Goal: Book appointment/travel/reservation

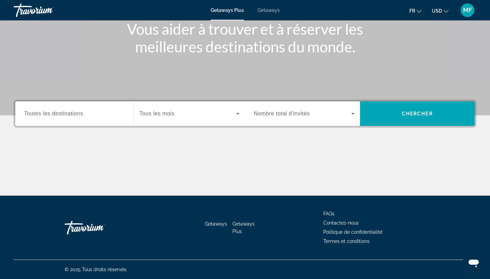
scroll to position [89, 0]
click at [105, 114] on input "Destination Toutes les destinations" at bounding box center [74, 114] width 101 height 8
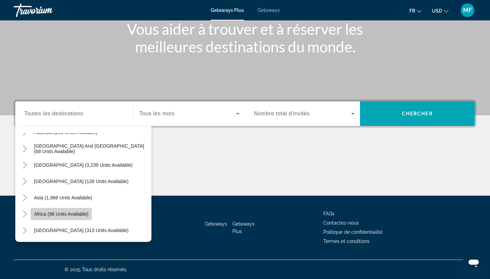
click at [83, 215] on span "Africa (96 units available)" at bounding box center [61, 213] width 54 height 5
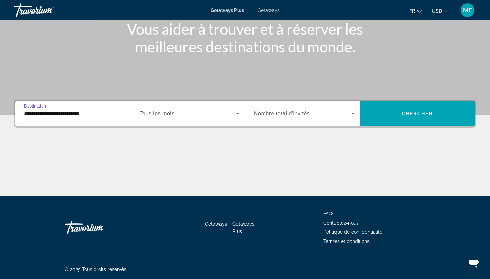
click at [29, 114] on input "**********" at bounding box center [74, 114] width 101 height 8
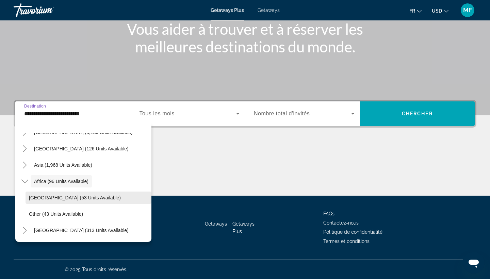
scroll to position [143, 0]
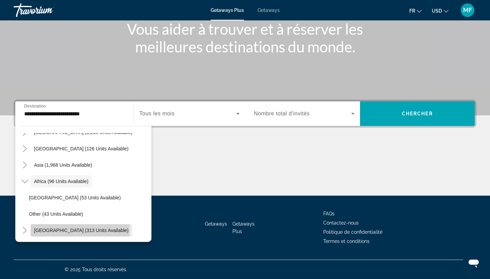
click at [80, 230] on span "[GEOGRAPHIC_DATA] (313 units available)" at bounding box center [81, 230] width 95 height 5
type input "**********"
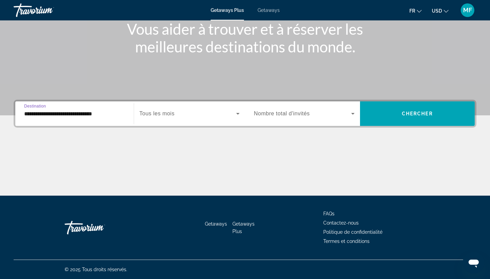
click at [237, 112] on icon "Search widget" at bounding box center [238, 114] width 8 height 8
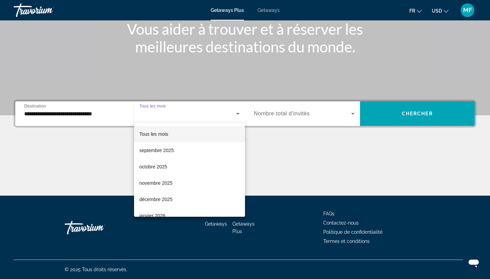
click at [152, 136] on span "Tous les mois" at bounding box center [153, 133] width 29 height 5
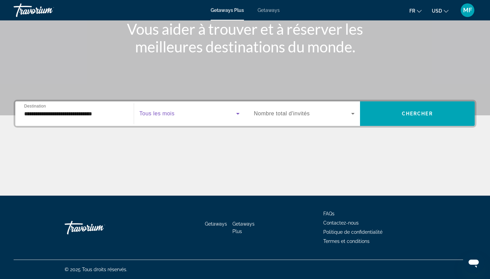
click at [352, 113] on icon "Search widget" at bounding box center [353, 114] width 8 height 8
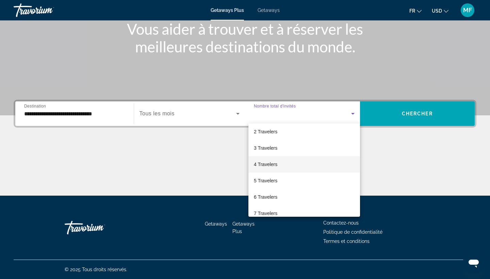
scroll to position [19, 0]
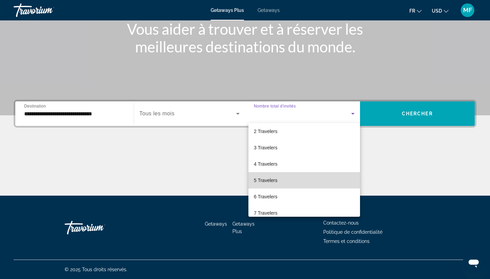
click at [316, 179] on mat-option "5 Travelers" at bounding box center [304, 180] width 112 height 16
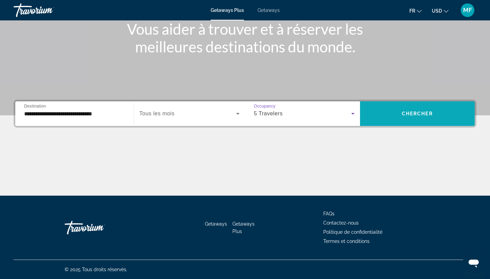
click at [418, 116] on span "Chercher" at bounding box center [417, 113] width 31 height 5
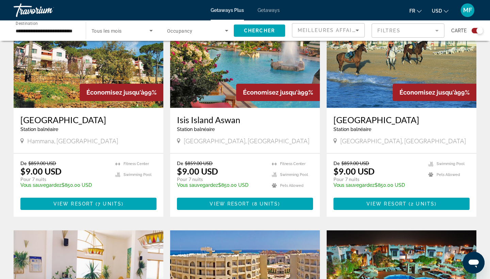
scroll to position [258, 0]
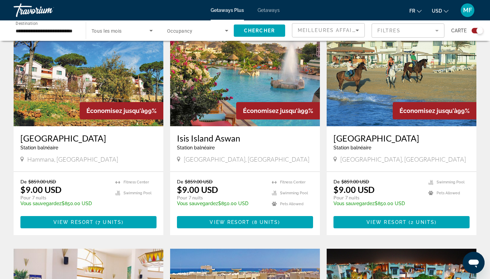
click at [78, 30] on div "**********" at bounding box center [46, 30] width 72 height 19
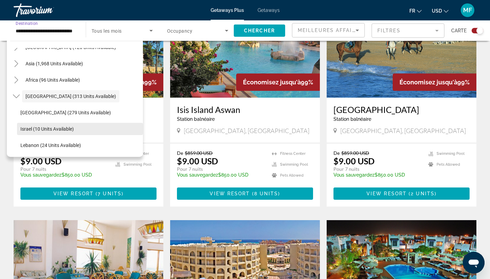
scroll to position [290, 0]
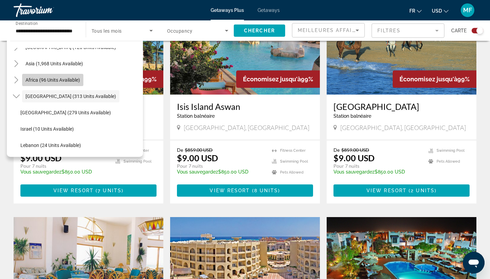
click at [64, 80] on span "Africa (96 units available)" at bounding box center [53, 79] width 54 height 5
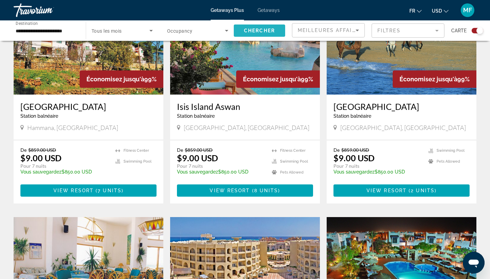
click at [256, 30] on span "Chercher" at bounding box center [259, 30] width 31 height 5
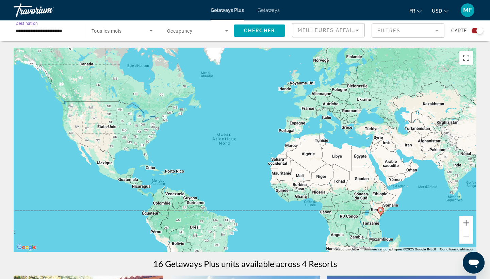
click at [35, 32] on input "**********" at bounding box center [46, 31] width 61 height 8
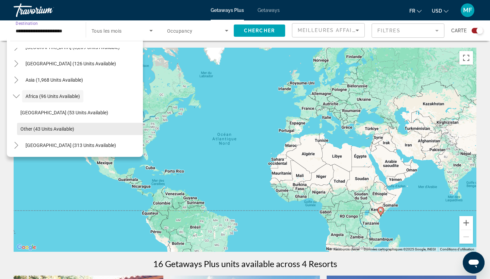
scroll to position [143, 0]
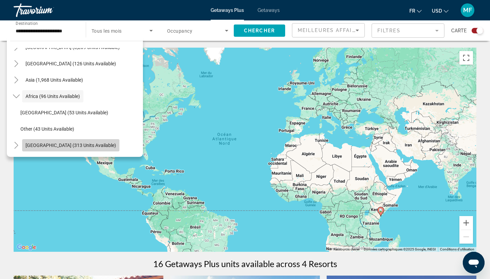
click at [85, 147] on span "[GEOGRAPHIC_DATA] (313 units available)" at bounding box center [71, 145] width 91 height 5
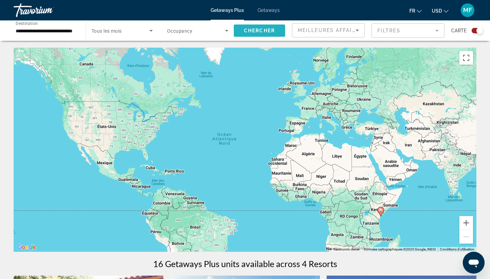
click at [259, 31] on span "Chercher" at bounding box center [259, 30] width 31 height 5
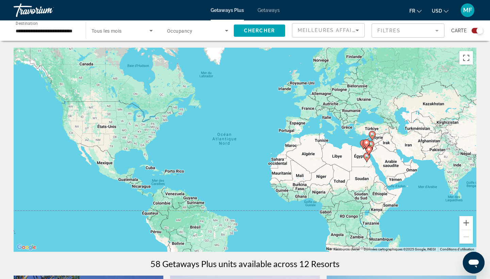
click at [81, 30] on div "**********" at bounding box center [46, 30] width 72 height 19
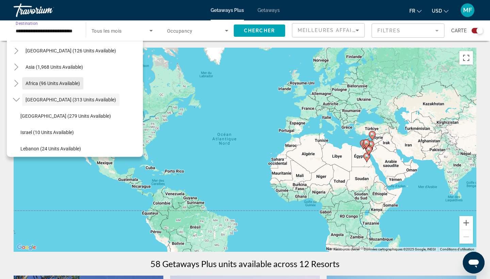
scroll to position [157, 0]
click at [16, 84] on icon "Toggle Africa (96 units available)" at bounding box center [16, 82] width 7 height 7
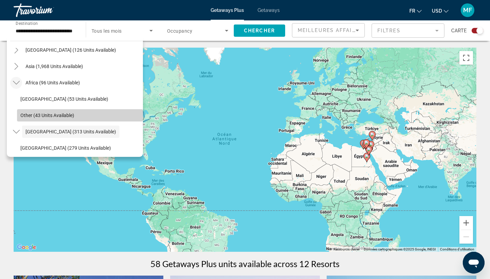
click at [49, 118] on span "Search widget" at bounding box center [80, 115] width 126 height 16
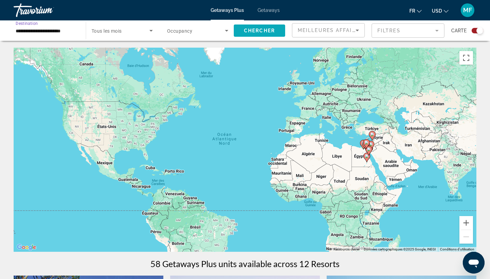
click at [247, 28] on span "Chercher" at bounding box center [259, 30] width 31 height 5
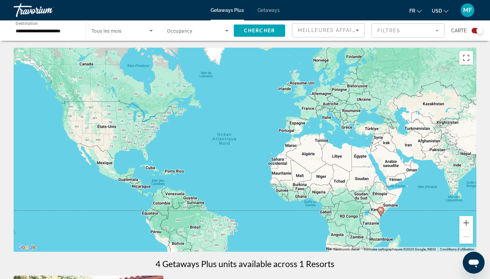
click at [82, 31] on div "**********" at bounding box center [46, 30] width 72 height 19
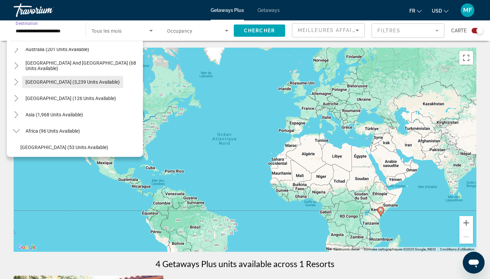
scroll to position [113, 0]
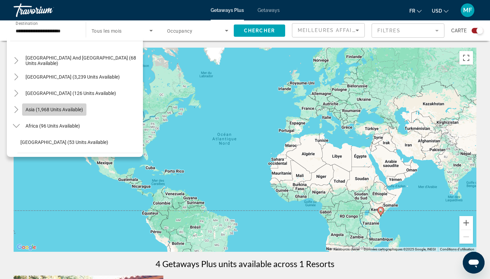
click at [70, 105] on span "Search widget" at bounding box center [54, 109] width 64 height 16
type input "**********"
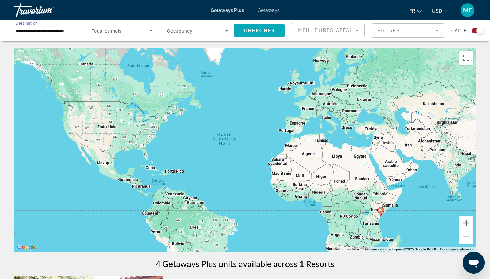
click at [260, 27] on span "Search widget" at bounding box center [259, 30] width 51 height 16
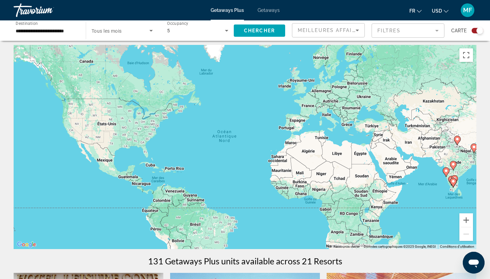
scroll to position [4, 0]
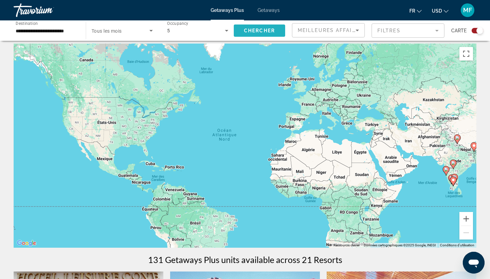
click at [253, 31] on span "Chercher" at bounding box center [259, 30] width 31 height 5
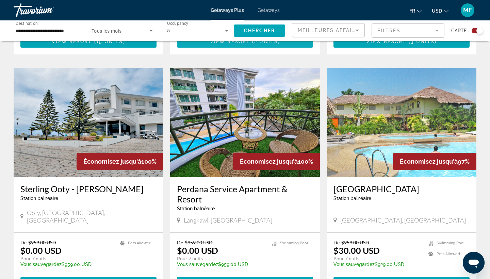
scroll to position [500, 0]
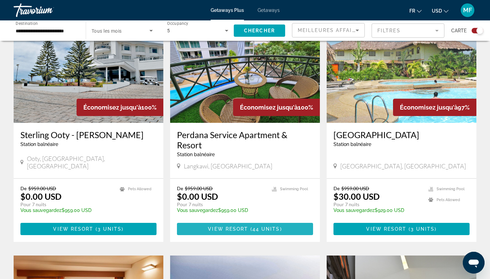
click at [261, 226] on span "44 units" at bounding box center [266, 228] width 28 height 5
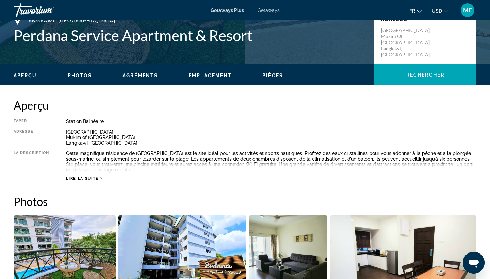
scroll to position [251, 0]
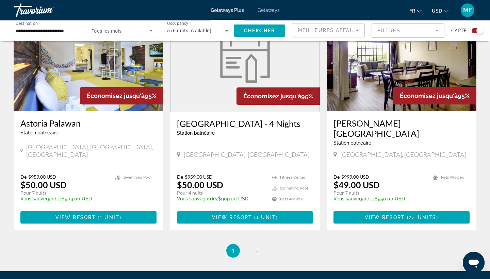
scroll to position [995, 0]
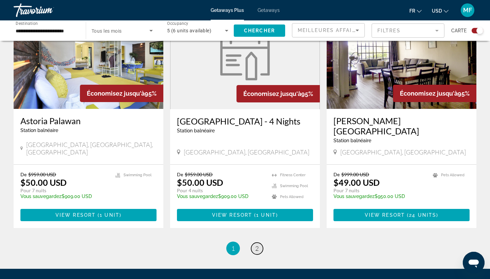
click at [257, 245] on span "2" at bounding box center [256, 248] width 3 height 7
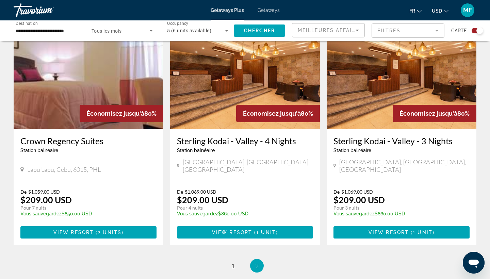
scroll to position [765, 0]
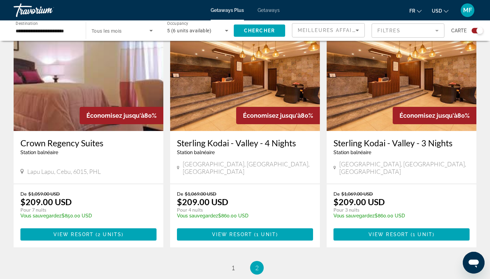
click at [253, 261] on li "You're on page 2" at bounding box center [257, 268] width 14 height 14
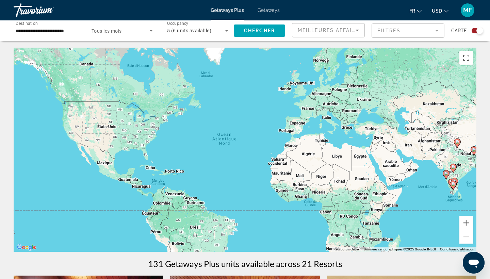
scroll to position [0, 0]
click at [82, 31] on div "**********" at bounding box center [82, 30] width 151 height 20
click at [82, 31] on div "**********" at bounding box center [46, 30] width 72 height 19
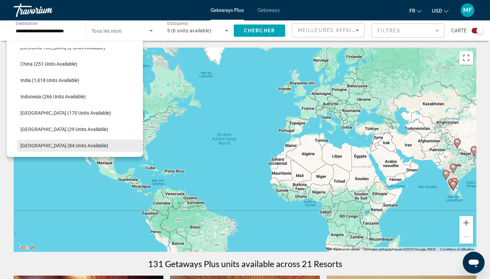
scroll to position [207, 0]
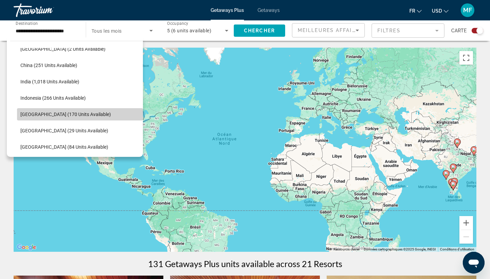
click at [64, 113] on span "[GEOGRAPHIC_DATA] (170 units available)" at bounding box center [65, 114] width 91 height 5
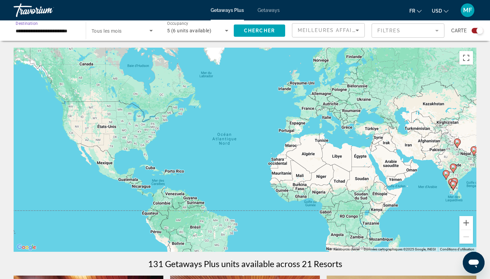
scroll to position [0, 0]
click at [69, 31] on input "**********" at bounding box center [46, 31] width 61 height 8
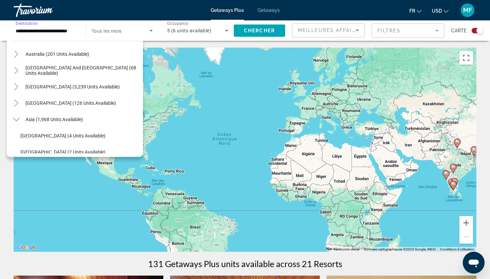
scroll to position [106, 0]
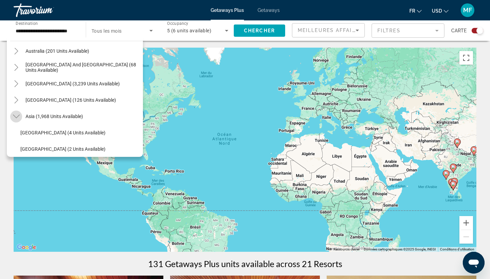
click at [15, 113] on icon "Toggle Asia (1,968 units available)" at bounding box center [16, 116] width 7 height 7
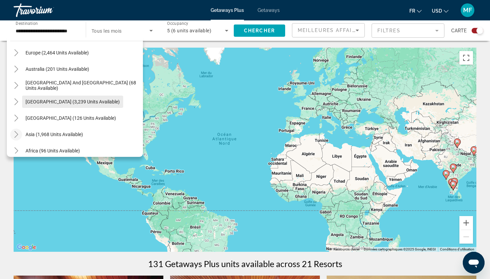
scroll to position [85, 0]
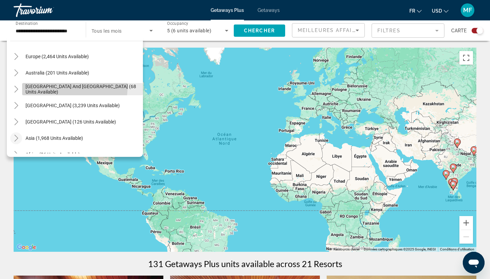
click at [52, 86] on span "Search widget" at bounding box center [82, 89] width 121 height 16
type input "**********"
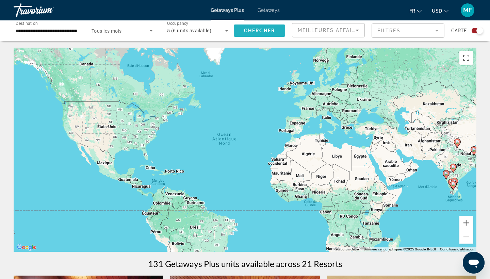
click at [246, 29] on span "Chercher" at bounding box center [259, 30] width 31 height 5
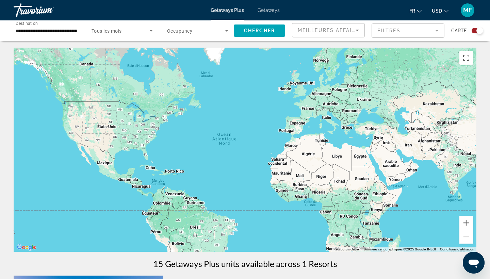
click at [30, 6] on div "Travorium" at bounding box center [48, 10] width 68 height 18
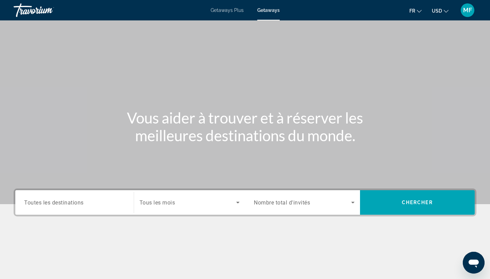
click at [230, 11] on span "Getaways Plus" at bounding box center [227, 9] width 33 height 5
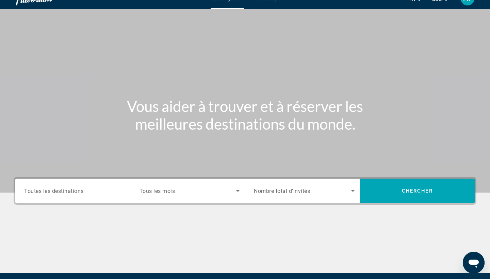
scroll to position [3, 0]
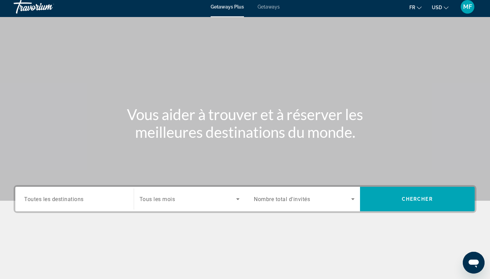
click at [125, 204] on div "Destination Toutes les destinations" at bounding box center [75, 199] width 112 height 19
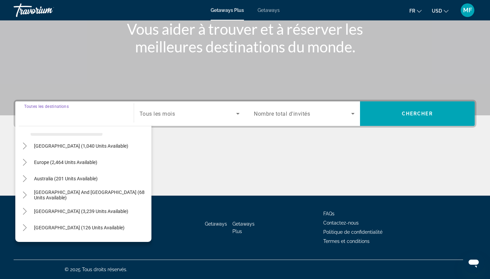
scroll to position [68, 0]
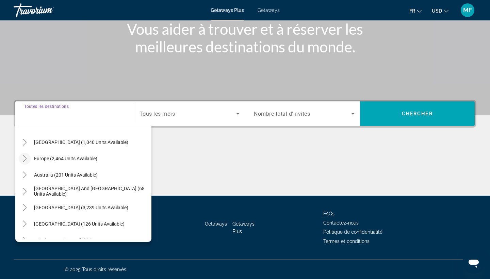
click at [23, 158] on icon "Toggle Europe (2,464 units available)" at bounding box center [24, 158] width 7 height 7
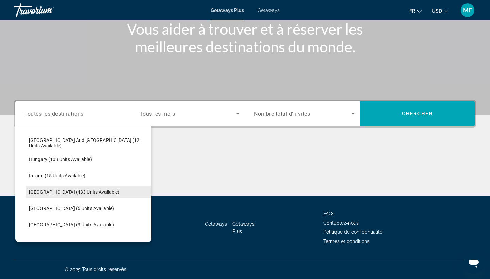
scroll to position [216, 0]
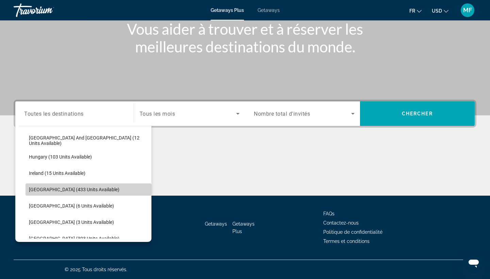
click at [62, 187] on span "[GEOGRAPHIC_DATA] (433 units available)" at bounding box center [74, 189] width 91 height 5
type input "**********"
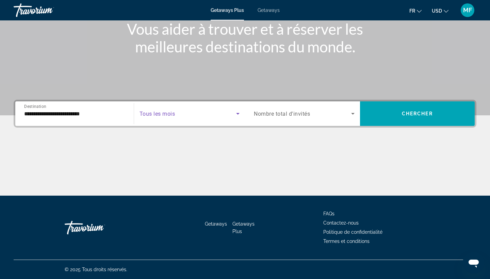
click at [235, 112] on icon "Search widget" at bounding box center [238, 114] width 8 height 8
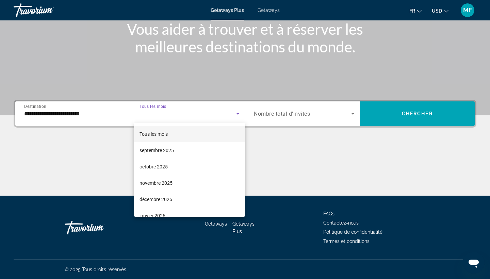
click at [164, 135] on span "Tous les mois" at bounding box center [153, 133] width 28 height 5
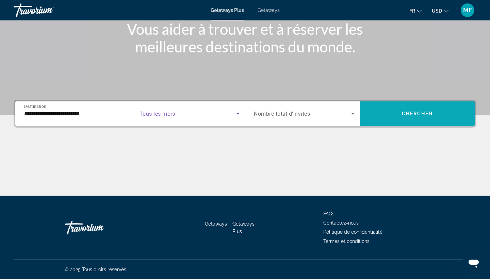
click at [378, 114] on span "Search widget" at bounding box center [417, 113] width 115 height 16
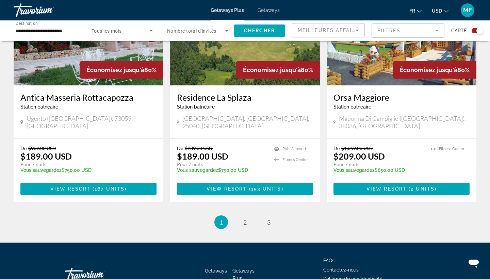
scroll to position [1043, 0]
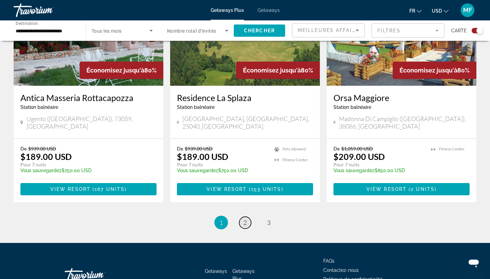
click at [246, 219] on span "2" at bounding box center [244, 222] width 3 height 7
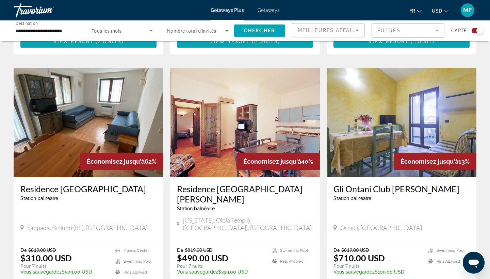
scroll to position [956, 0]
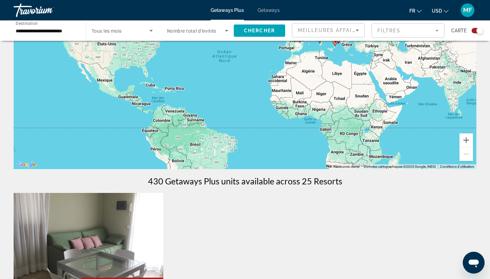
scroll to position [67, 0]
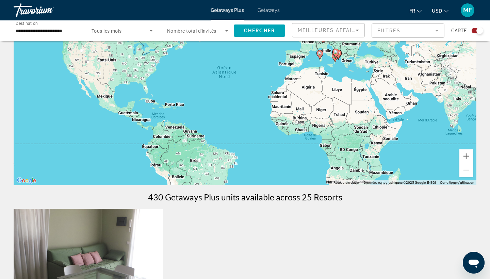
click at [78, 30] on div "**********" at bounding box center [46, 30] width 72 height 19
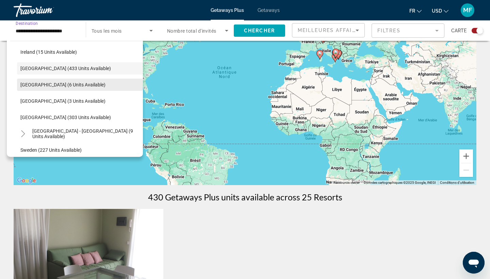
scroll to position [253, 0]
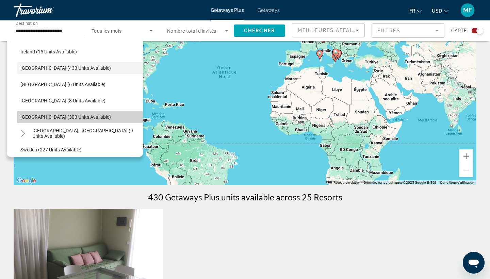
click at [71, 115] on span "[GEOGRAPHIC_DATA] (303 units available)" at bounding box center [65, 116] width 91 height 5
type input "**********"
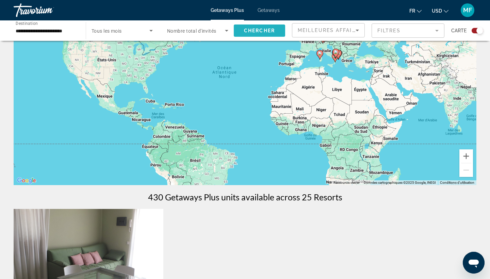
click at [264, 29] on span "Chercher" at bounding box center [259, 30] width 31 height 5
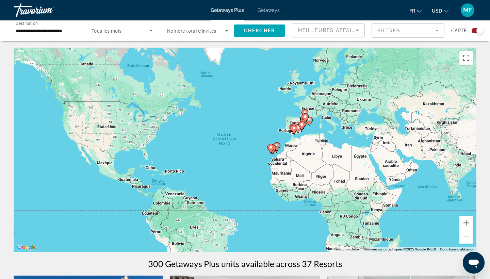
click at [37, 9] on div "Travorium" at bounding box center [48, 10] width 68 height 18
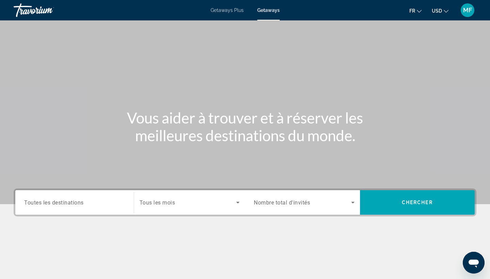
click at [45, 8] on div "Travorium" at bounding box center [48, 10] width 68 height 18
click at [37, 2] on div "Travorium" at bounding box center [48, 10] width 68 height 18
